Goal: Task Accomplishment & Management: Manage account settings

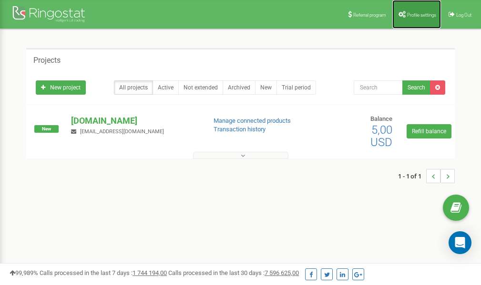
click at [410, 18] on link "Profile settings" at bounding box center [416, 14] width 49 height 29
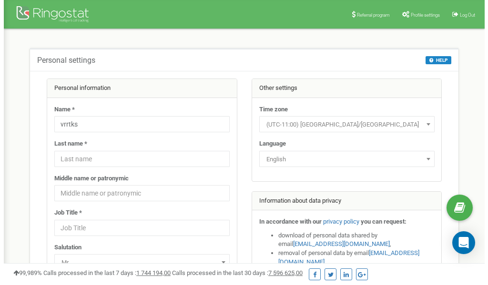
scroll to position [48, 0]
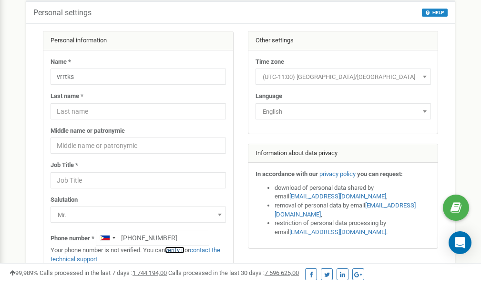
click at [178, 251] on link "verify it" at bounding box center [175, 250] width 20 height 7
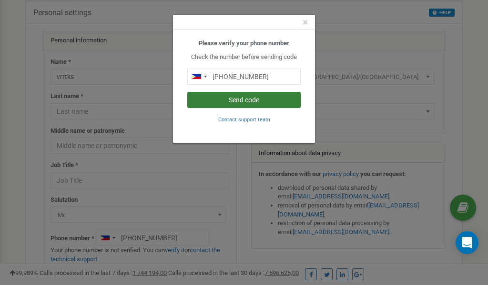
click at [227, 102] on button "Send code" at bounding box center [243, 100] width 113 height 16
